Goal: Ask a question

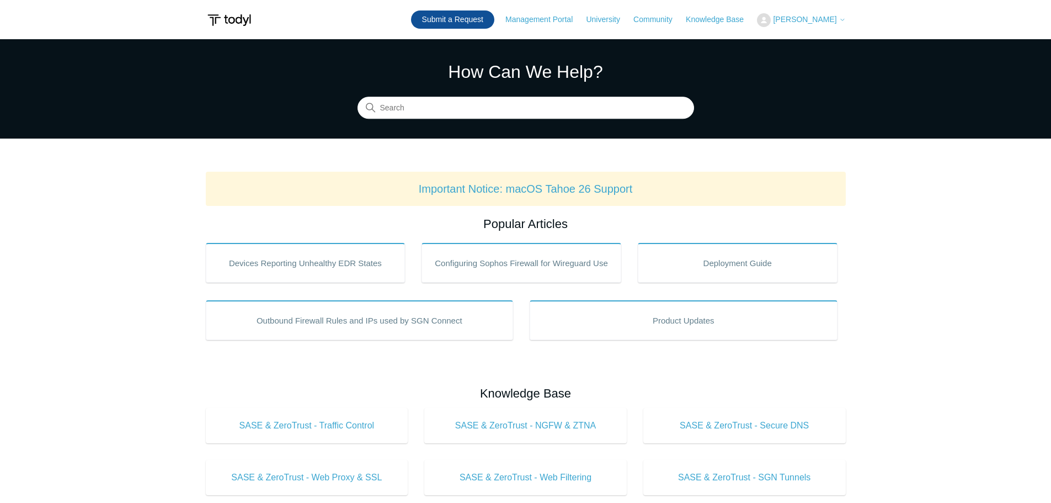
click at [456, 12] on link "Submit a Request" at bounding box center [452, 19] width 83 height 18
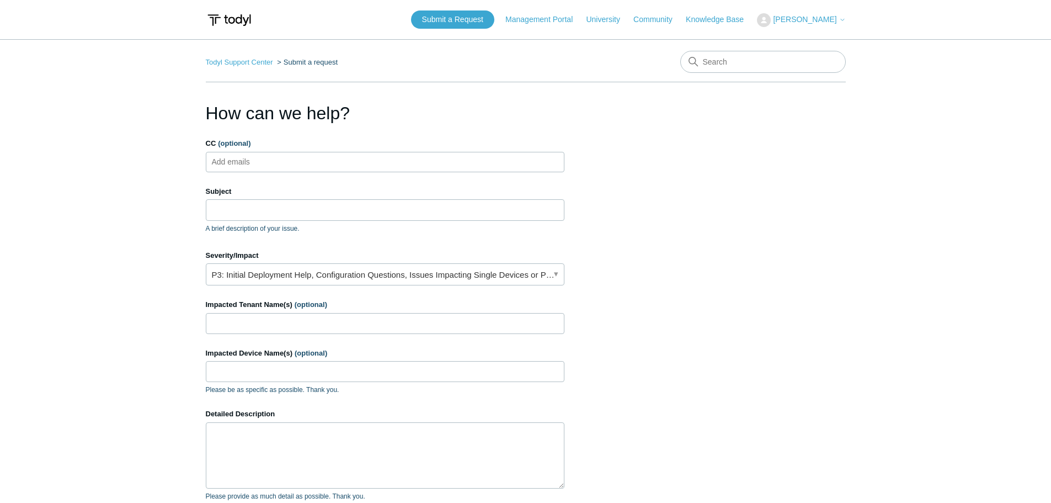
click at [226, 57] on ol "Todyl Support Center Submit a request" at bounding box center [272, 62] width 132 height 13
click at [234, 64] on link "Todyl Support Center" at bounding box center [239, 62] width 67 height 8
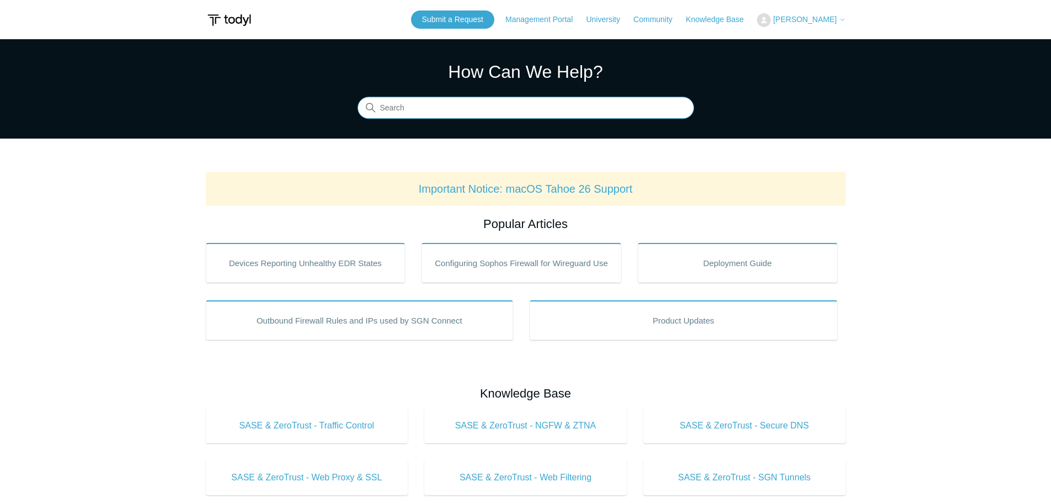
click at [427, 108] on input "Search" at bounding box center [526, 108] width 337 height 22
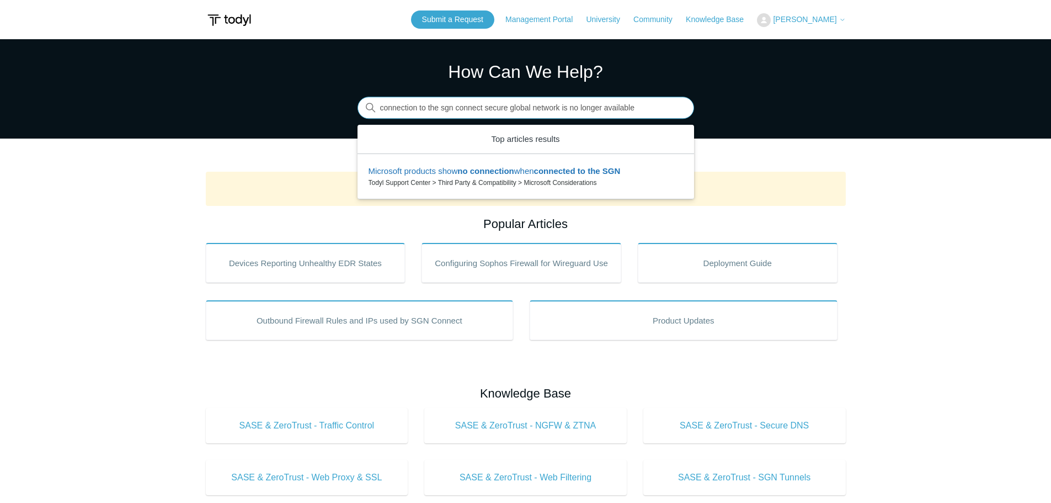
type input "connection to the sgn connect secure global network is no longer available"
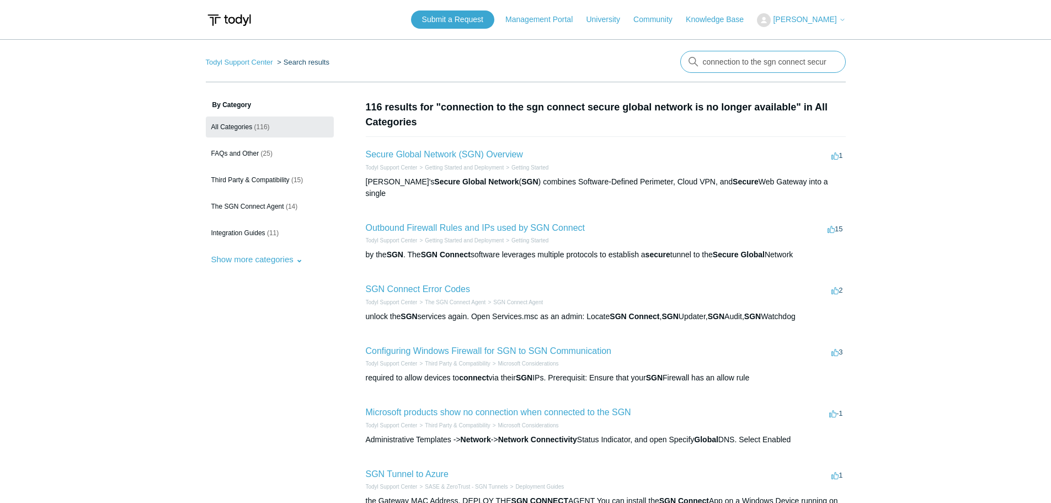
click at [733, 62] on input "connection to the sgn connect secure global network is no longer available" at bounding box center [763, 62] width 166 height 22
